Goal: Task Accomplishment & Management: Manage account settings

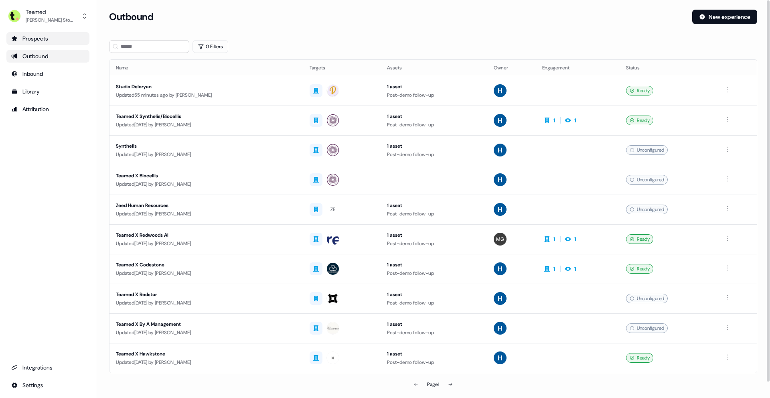
click at [38, 40] on div "Prospects" at bounding box center [47, 38] width 73 height 8
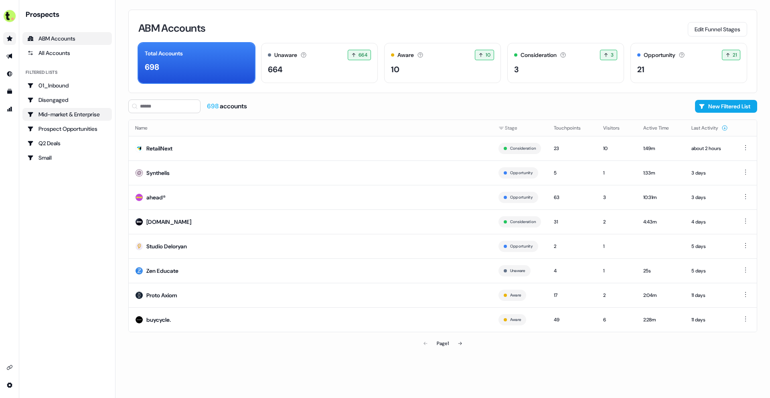
click at [83, 115] on div "Mid-market & Enterprise" at bounding box center [67, 114] width 80 height 8
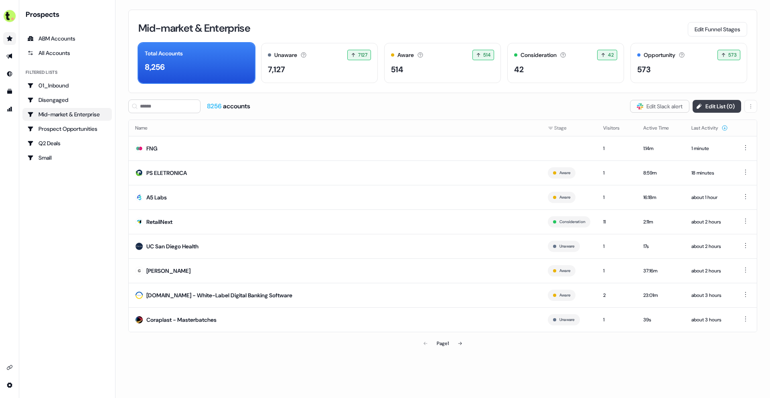
click at [717, 105] on button "Edit List ( 0 )" at bounding box center [717, 106] width 49 height 13
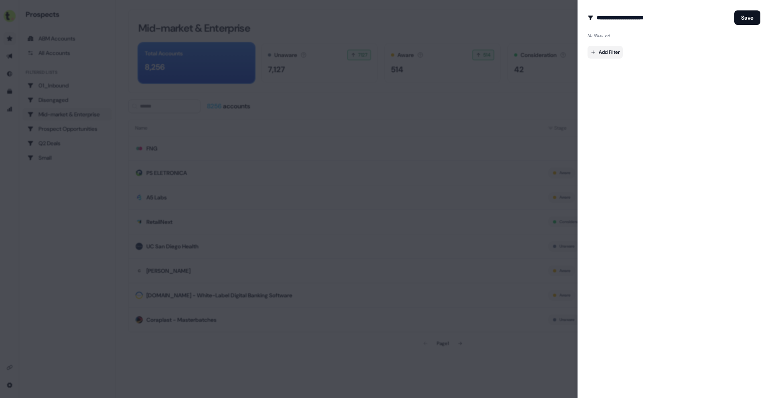
click at [608, 51] on body "For the best experience switch devices to a bigger screen. Go to [DOMAIN_NAME] …" at bounding box center [385, 199] width 770 height 398
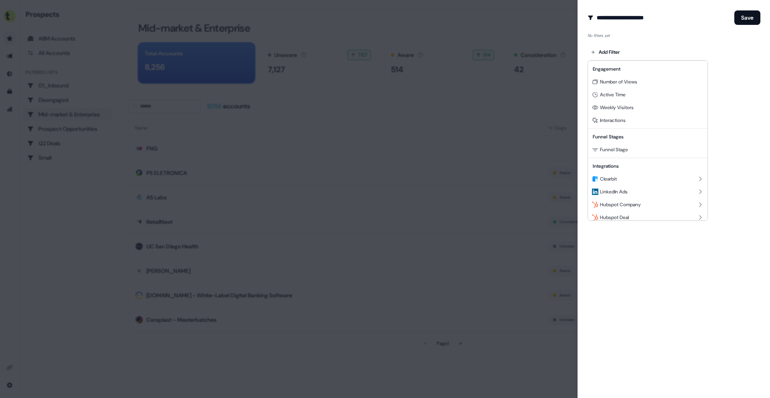
scroll to position [73, 0]
click at [663, 174] on div "Clearbit" at bounding box center [648, 173] width 116 height 13
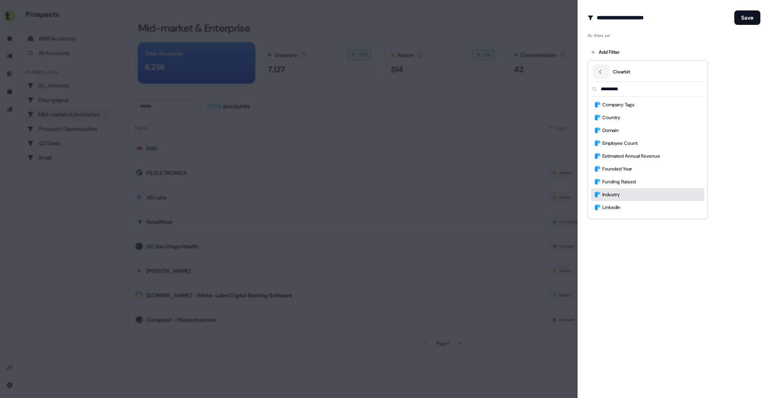
scroll to position [24, 0]
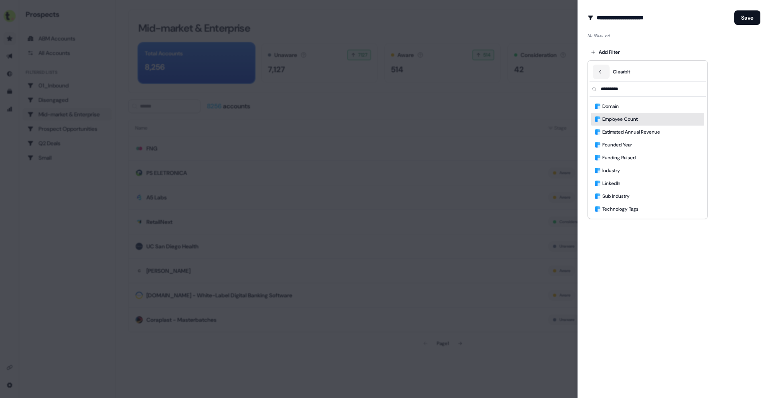
click at [661, 122] on div "Employee Count" at bounding box center [647, 119] width 113 height 13
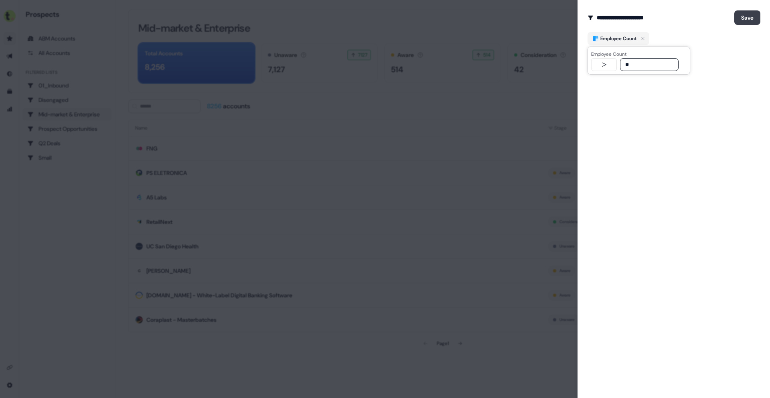
type input "**"
click at [740, 16] on button "Save" at bounding box center [747, 17] width 26 height 14
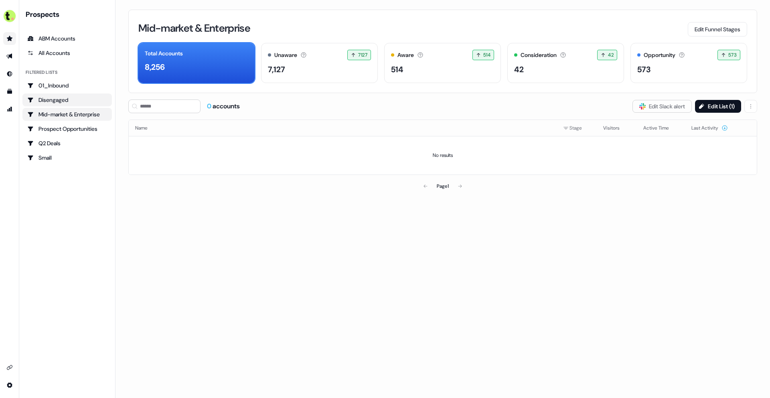
click at [72, 105] on link "Disengaged" at bounding box center [66, 99] width 89 height 13
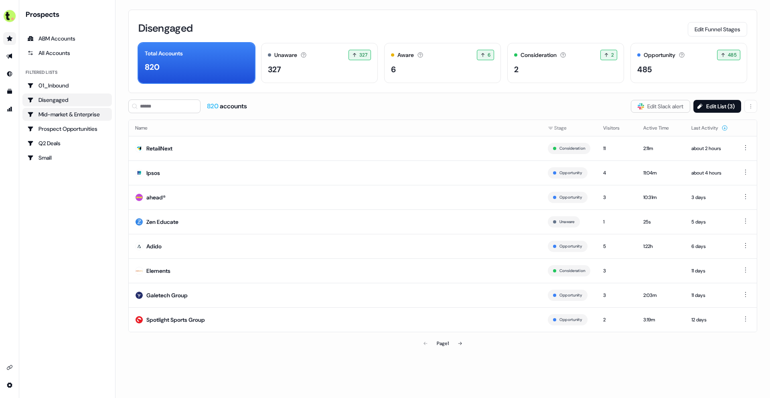
click at [80, 116] on div "Mid-market & Enterprise" at bounding box center [67, 114] width 80 height 8
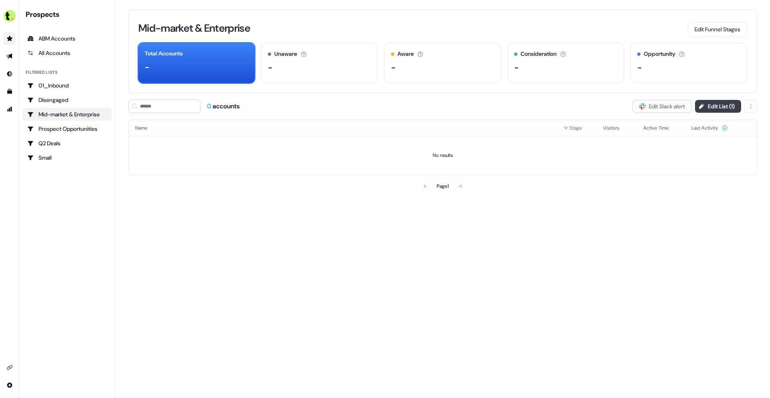
click at [721, 103] on button "Edit List ( 1 )" at bounding box center [718, 106] width 46 height 13
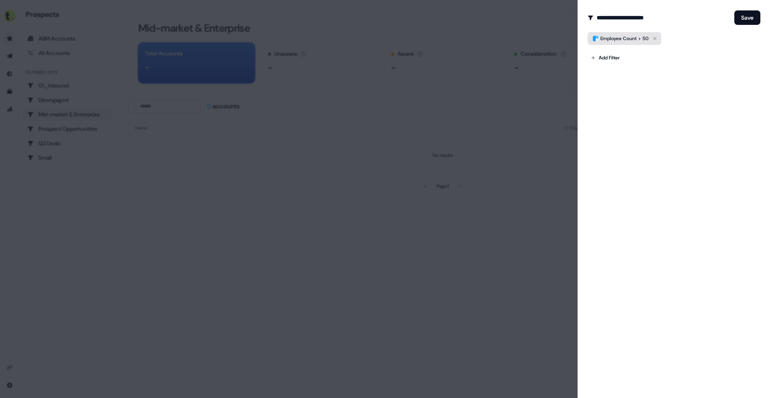
click at [660, 39] on icon "button" at bounding box center [655, 39] width 10 height 10
click at [757, 17] on button "Save" at bounding box center [747, 17] width 26 height 14
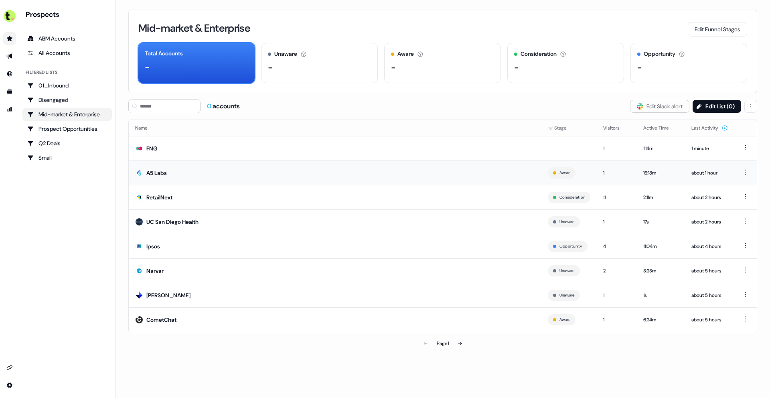
click at [158, 173] on div "A5 Labs" at bounding box center [156, 173] width 20 height 8
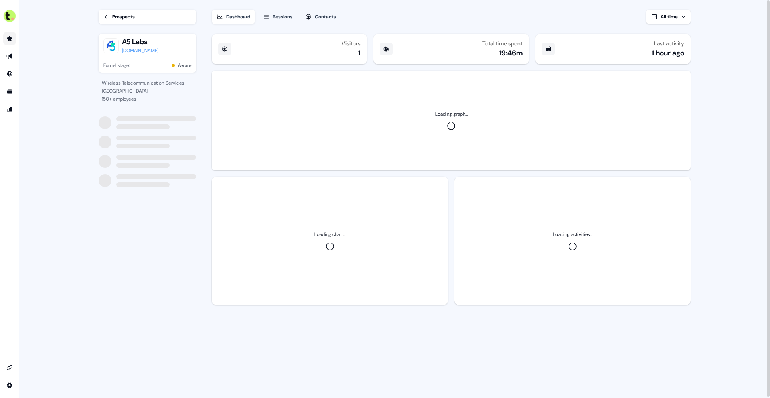
click at [111, 13] on link "Prospects" at bounding box center [147, 17] width 97 height 14
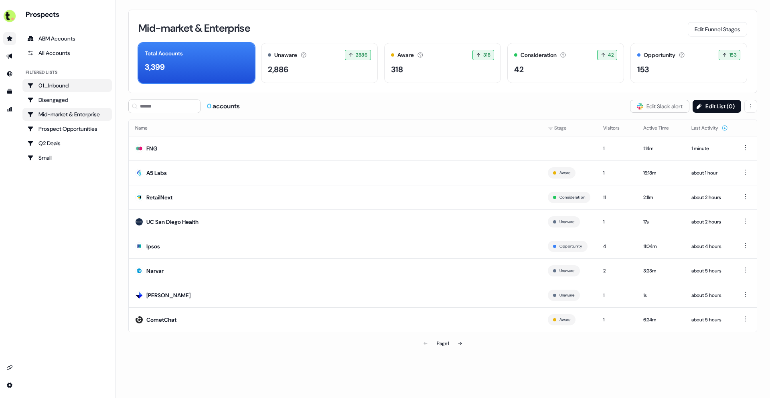
click at [64, 89] on div "01_Inbound" at bounding box center [67, 85] width 80 height 8
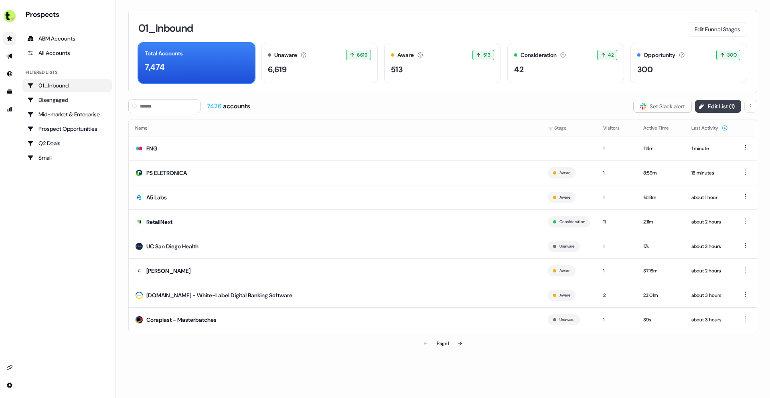
click at [718, 103] on button "Edit List ( 1 )" at bounding box center [718, 106] width 46 height 13
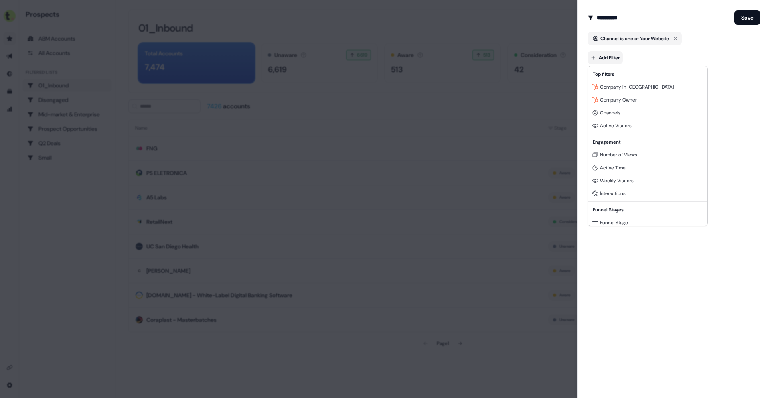
click at [602, 59] on body "For the best experience switch devices to a bigger screen. Go to [DOMAIN_NAME] …" at bounding box center [385, 199] width 770 height 398
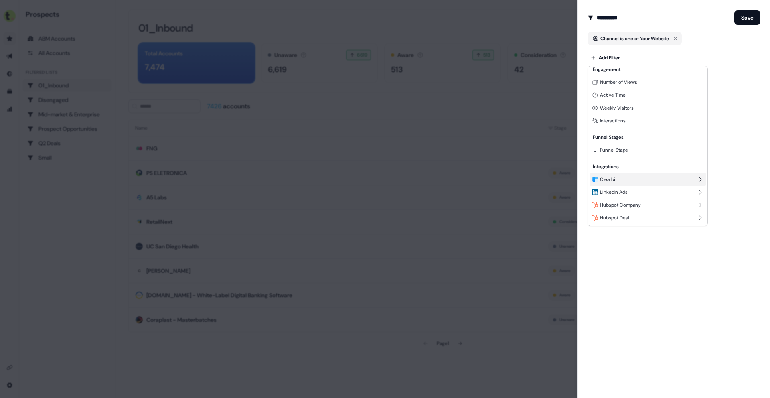
click at [630, 180] on div "Clearbit" at bounding box center [648, 179] width 116 height 13
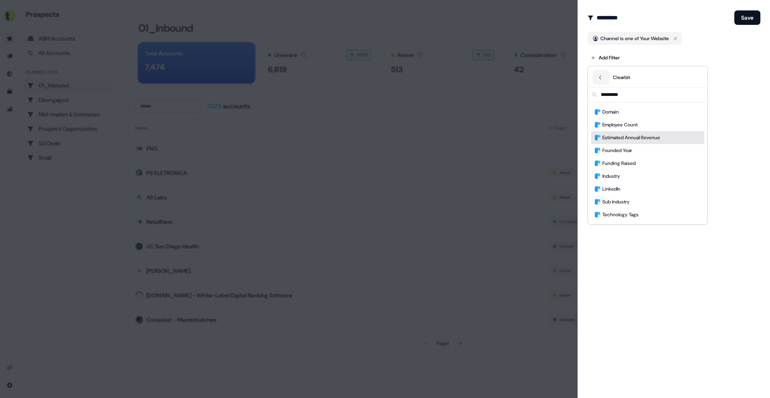
scroll to position [0, 0]
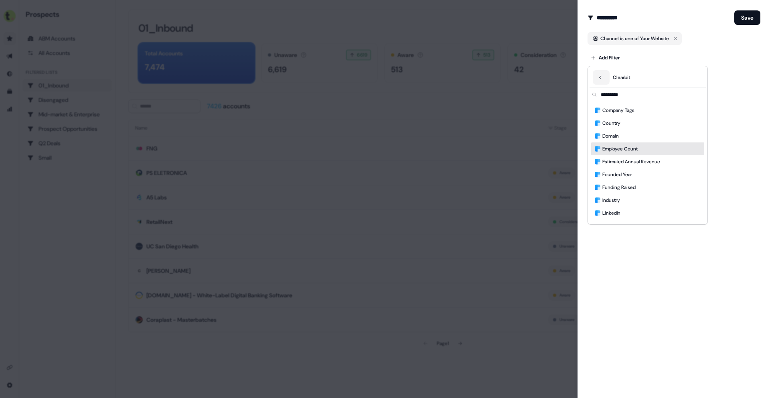
click at [649, 150] on div "Employee Count" at bounding box center [647, 148] width 113 height 13
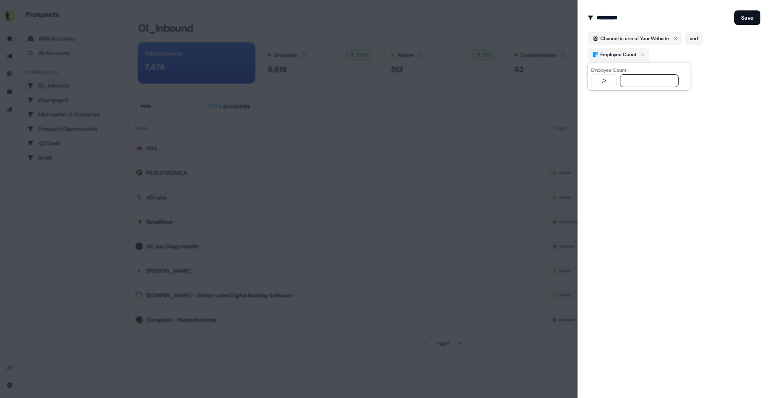
click at [608, 79] on icon "button" at bounding box center [604, 80] width 10 height 6
click at [640, 81] on input "text" at bounding box center [649, 80] width 59 height 13
type input "**"
click at [751, 10] on div "**********" at bounding box center [674, 18] width 173 height 16
click at [750, 17] on button "Save" at bounding box center [747, 17] width 26 height 14
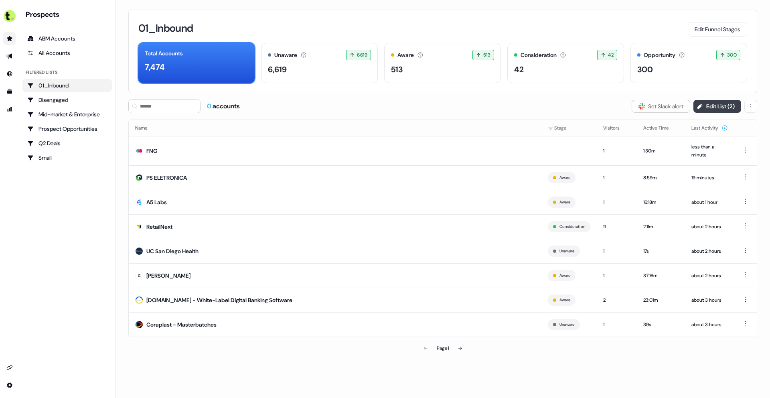
click at [726, 101] on button "Edit List ( 2 )" at bounding box center [717, 106] width 48 height 13
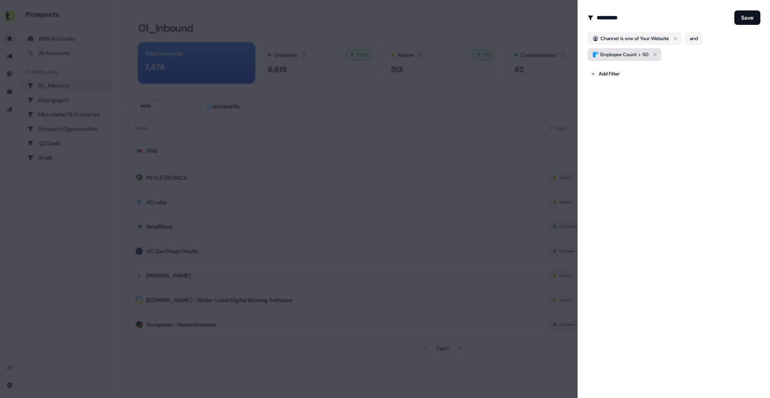
click at [639, 54] on div "Employee Count > 50" at bounding box center [624, 55] width 48 height 8
type input "***"
click at [757, 19] on button "Save" at bounding box center [747, 17] width 26 height 14
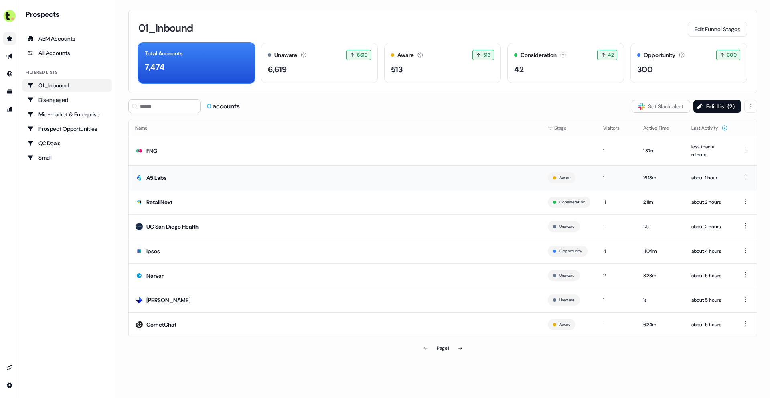
click at [161, 177] on div "A5 Labs" at bounding box center [156, 178] width 20 height 8
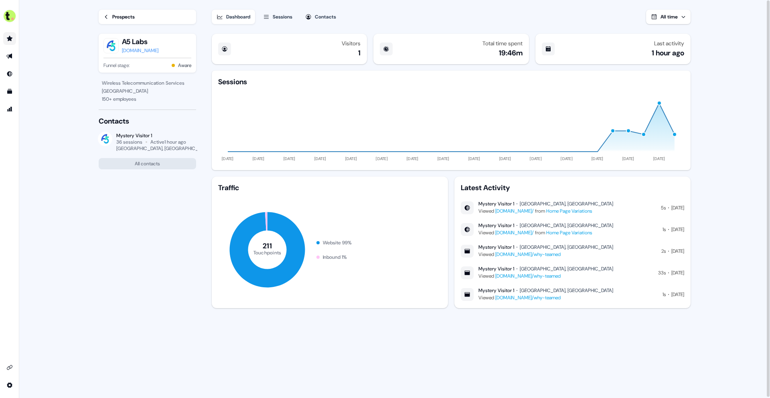
click at [119, 18] on div "Prospects" at bounding box center [123, 17] width 22 height 8
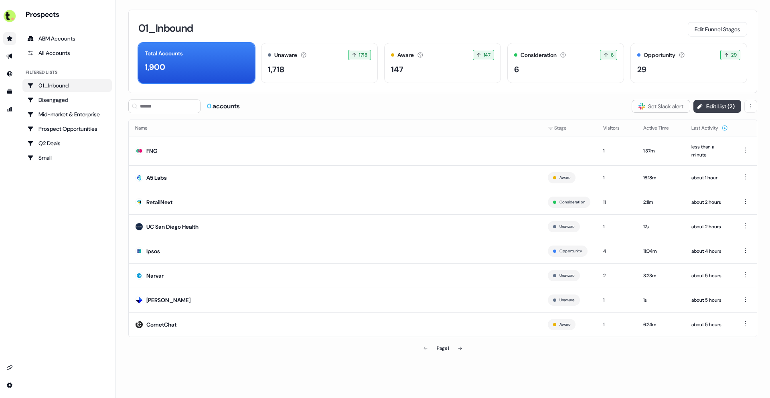
click at [706, 102] on button "Edit List ( 2 )" at bounding box center [717, 106] width 48 height 13
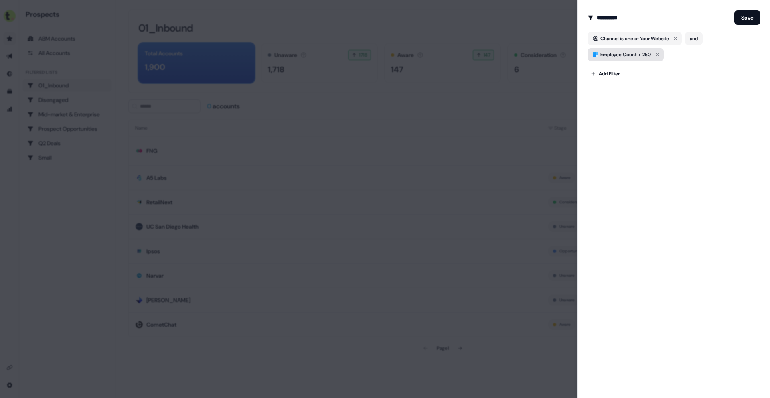
click at [634, 49] on button "Employee Count > 250" at bounding box center [626, 54] width 76 height 13
type input "***"
click at [757, 20] on button "Save" at bounding box center [747, 17] width 26 height 14
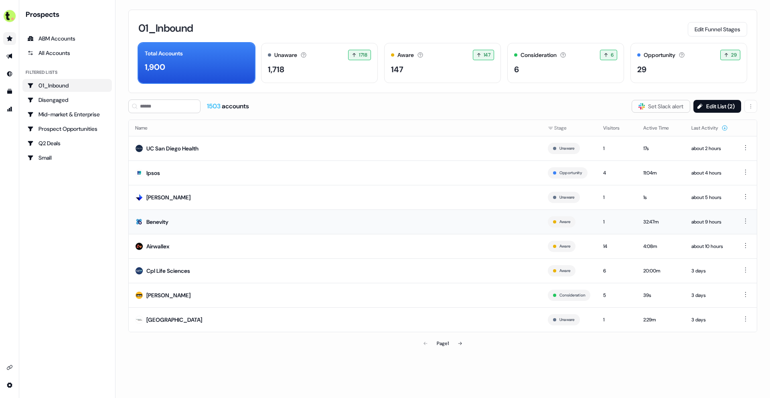
click at [164, 221] on div "Benevity" at bounding box center [157, 222] width 22 height 8
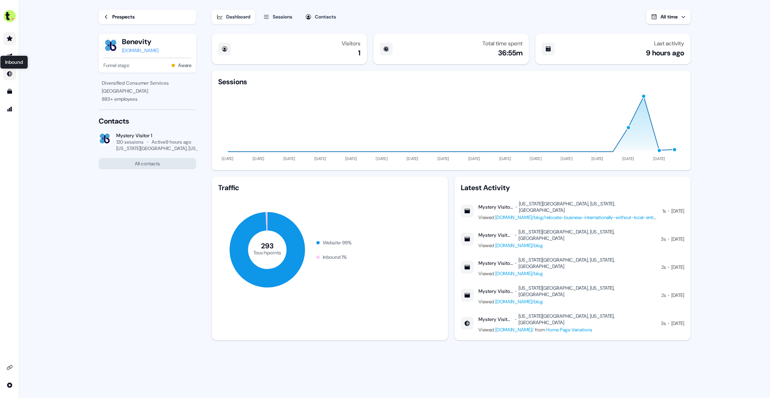
click at [7, 73] on icon "Go to Inbound" at bounding box center [9, 74] width 6 height 6
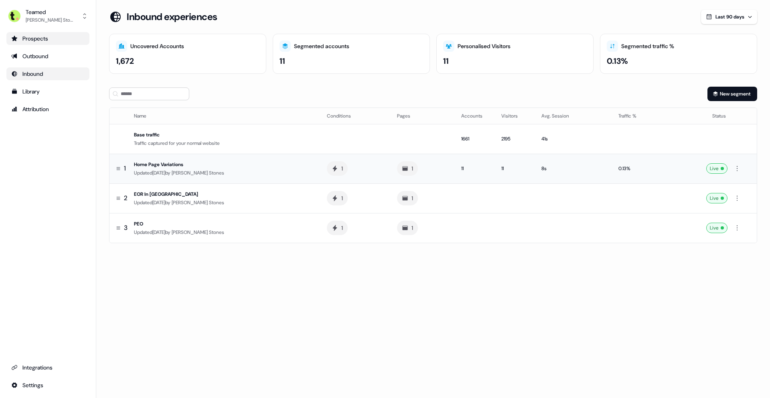
click at [237, 171] on div "Updated [DATE] by [PERSON_NAME]" at bounding box center [224, 173] width 180 height 8
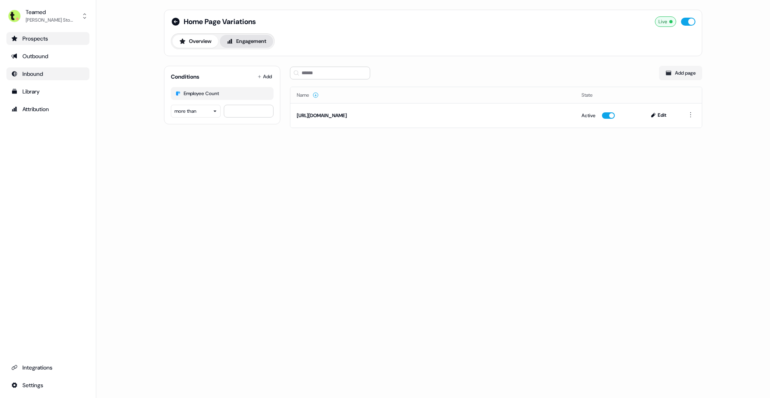
click at [257, 44] on button "Engagement" at bounding box center [246, 41] width 53 height 13
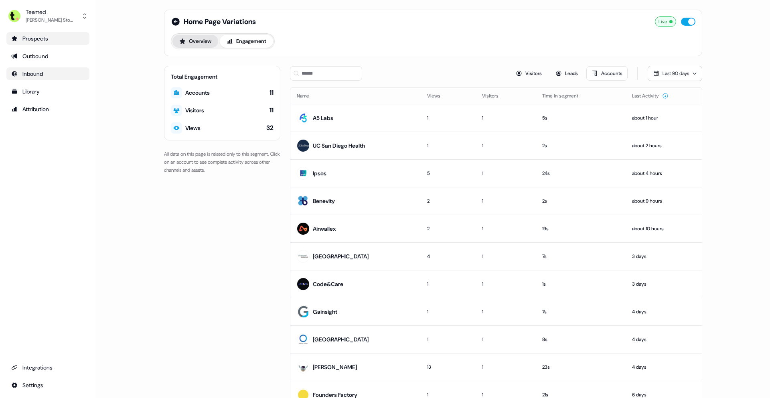
click at [205, 36] on button "Overview" at bounding box center [195, 41] width 46 height 13
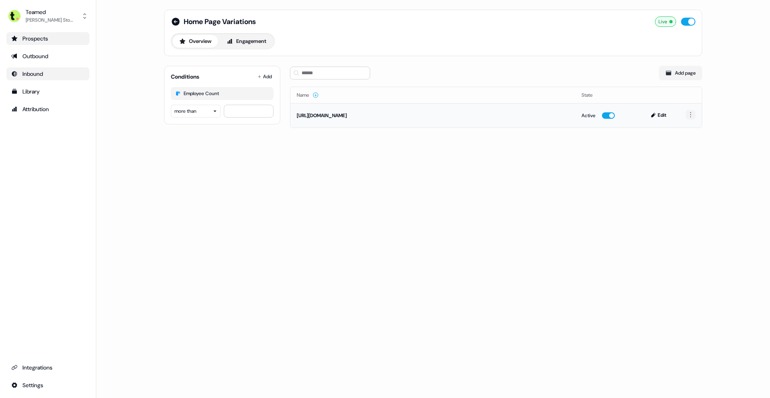
click at [687, 112] on html "For the best experience switch devices to a bigger screen. Go to [DOMAIN_NAME] …" at bounding box center [385, 199] width 770 height 398
drag, startPoint x: 378, startPoint y: 111, endPoint x: 369, endPoint y: 113, distance: 9.4
click at [376, 111] on html "For the best experience switch devices to a bigger screen. Go to [DOMAIN_NAME] …" at bounding box center [385, 199] width 770 height 398
click at [364, 115] on div "[URL][DOMAIN_NAME]" at bounding box center [433, 115] width 272 height 8
click at [358, 115] on div "[URL][DOMAIN_NAME]" at bounding box center [433, 115] width 272 height 8
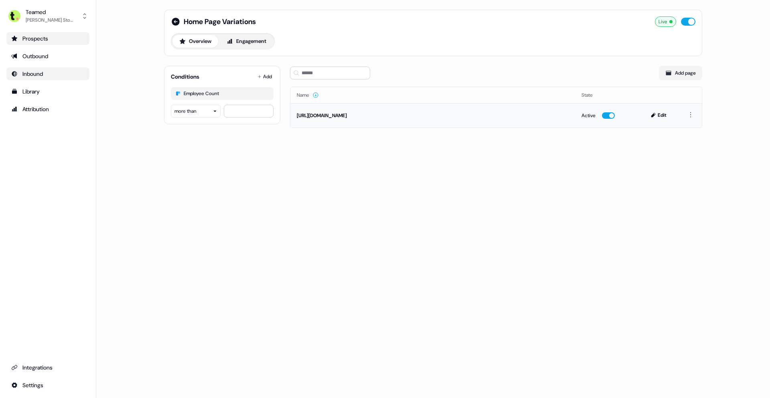
click at [330, 118] on div "[URL][DOMAIN_NAME]" at bounding box center [433, 115] width 272 height 8
drag, startPoint x: 311, startPoint y: 109, endPoint x: 529, endPoint y: 128, distance: 218.6
click at [318, 110] on td "[URL][DOMAIN_NAME]" at bounding box center [432, 115] width 285 height 24
click at [651, 112] on icon at bounding box center [654, 115] width 6 height 6
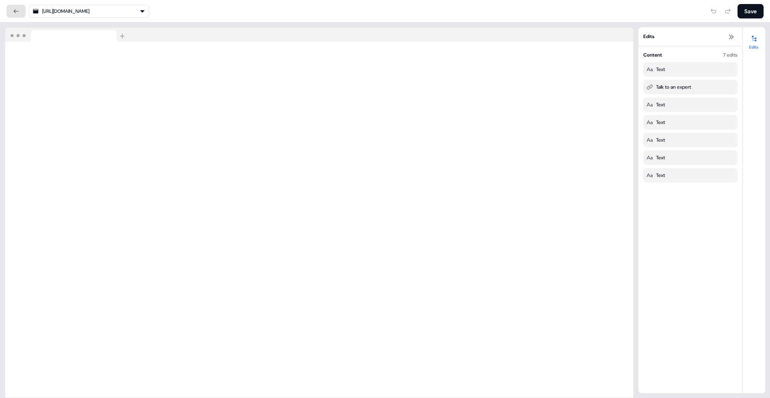
click at [15, 8] on icon at bounding box center [16, 11] width 6 height 6
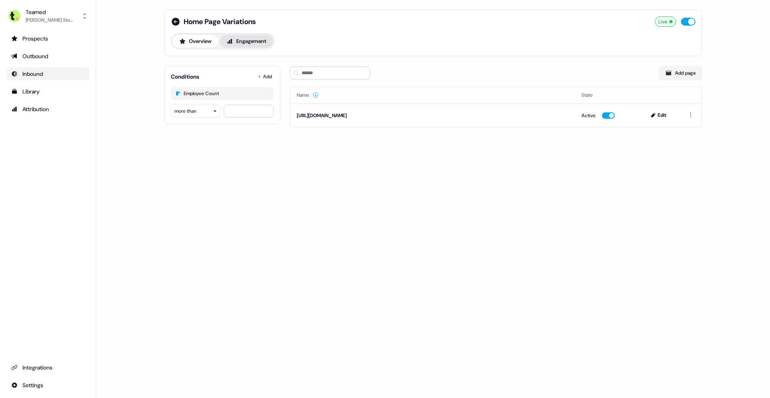
click at [255, 46] on button "Engagement" at bounding box center [246, 41] width 53 height 13
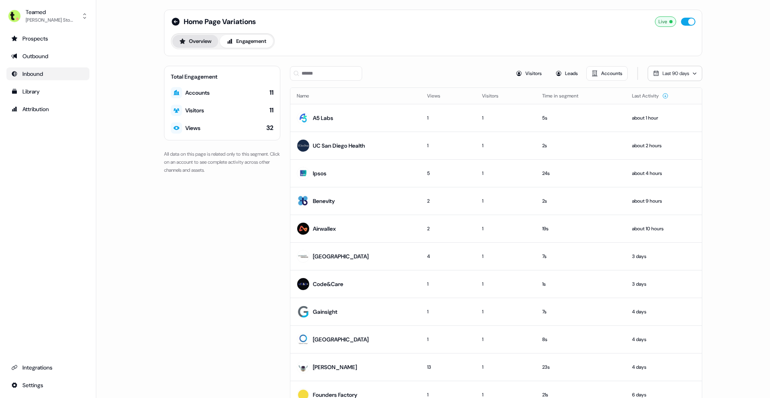
click at [206, 44] on button "Overview" at bounding box center [195, 41] width 46 height 13
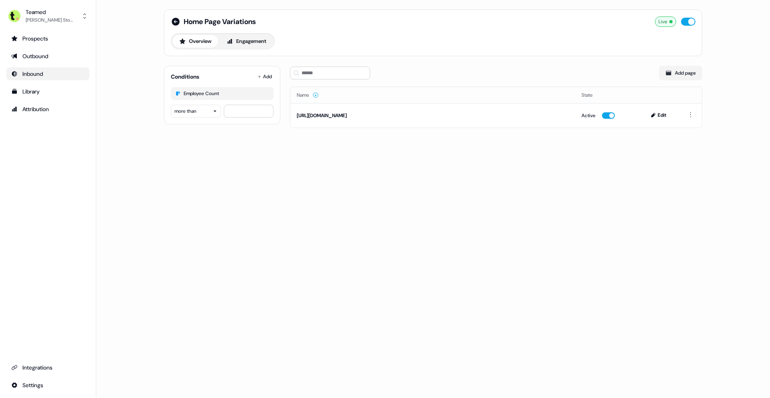
click at [53, 73] on div "Inbound" at bounding box center [47, 74] width 73 height 8
